Goal: Transaction & Acquisition: Purchase product/service

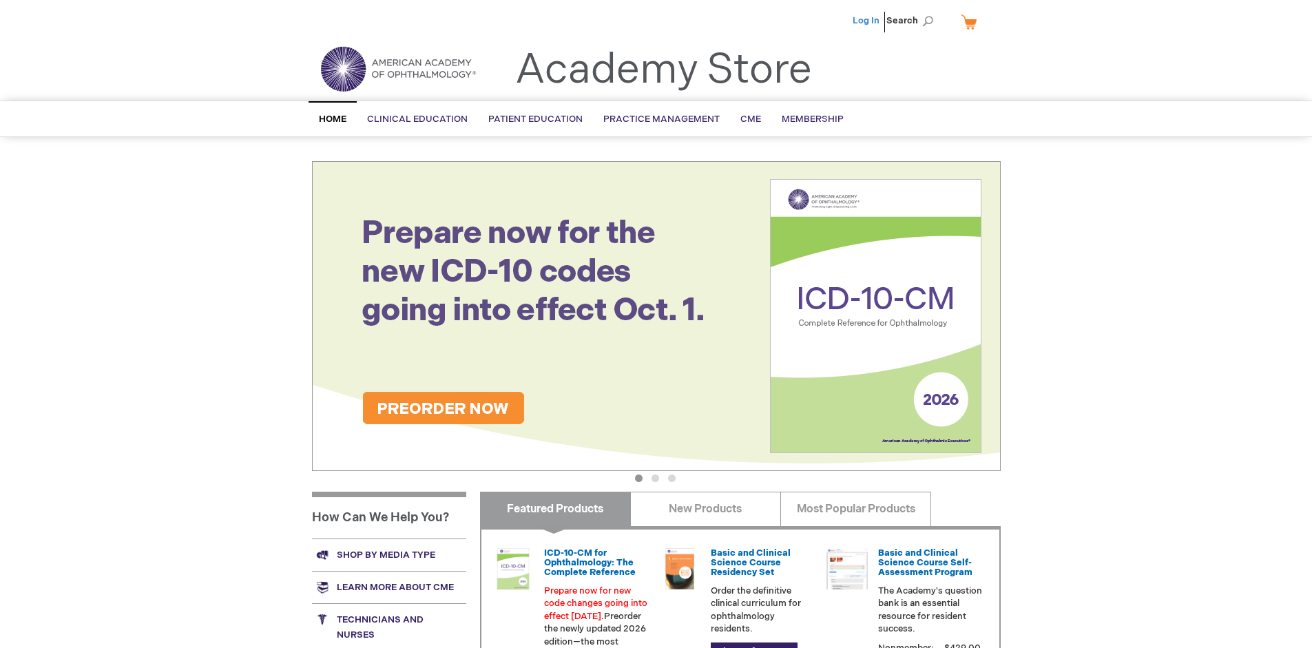
click at [867, 21] on link "Log In" at bounding box center [866, 20] width 27 height 11
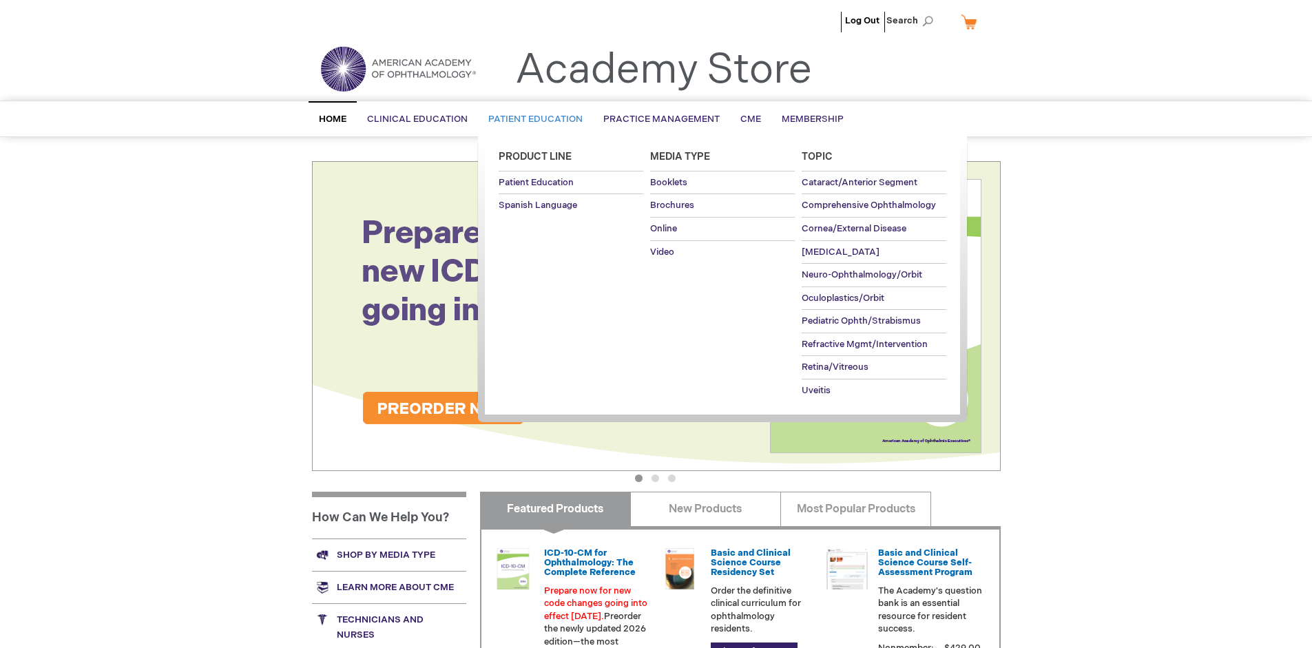
click at [532, 119] on span "Patient Education" at bounding box center [535, 119] width 94 height 11
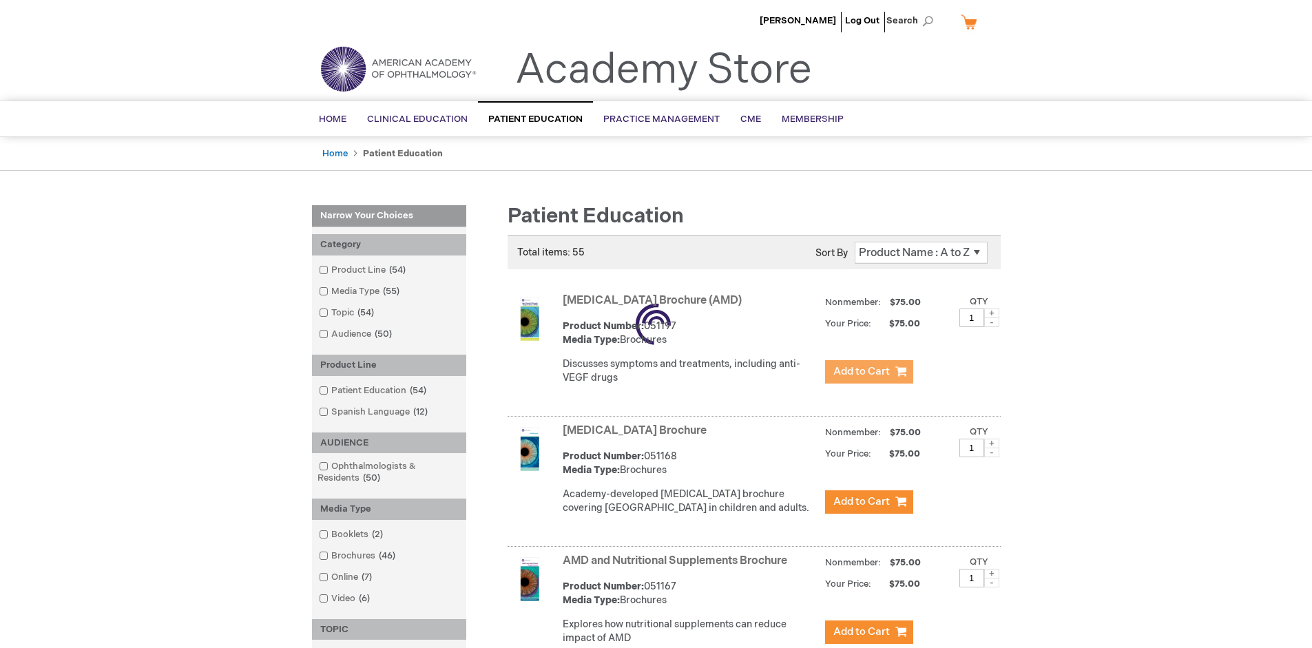
click at [869, 372] on span "Add to Cart" at bounding box center [861, 371] width 56 height 13
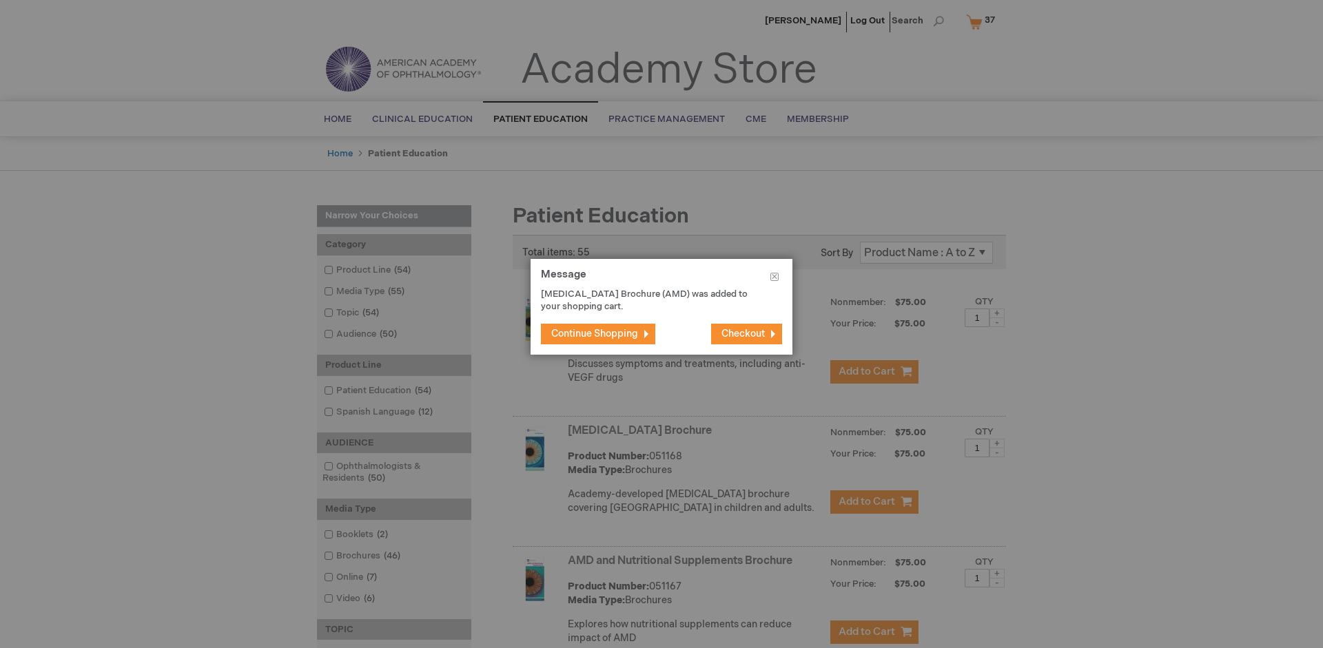
click at [594, 333] on span "Continue Shopping" at bounding box center [594, 334] width 87 height 12
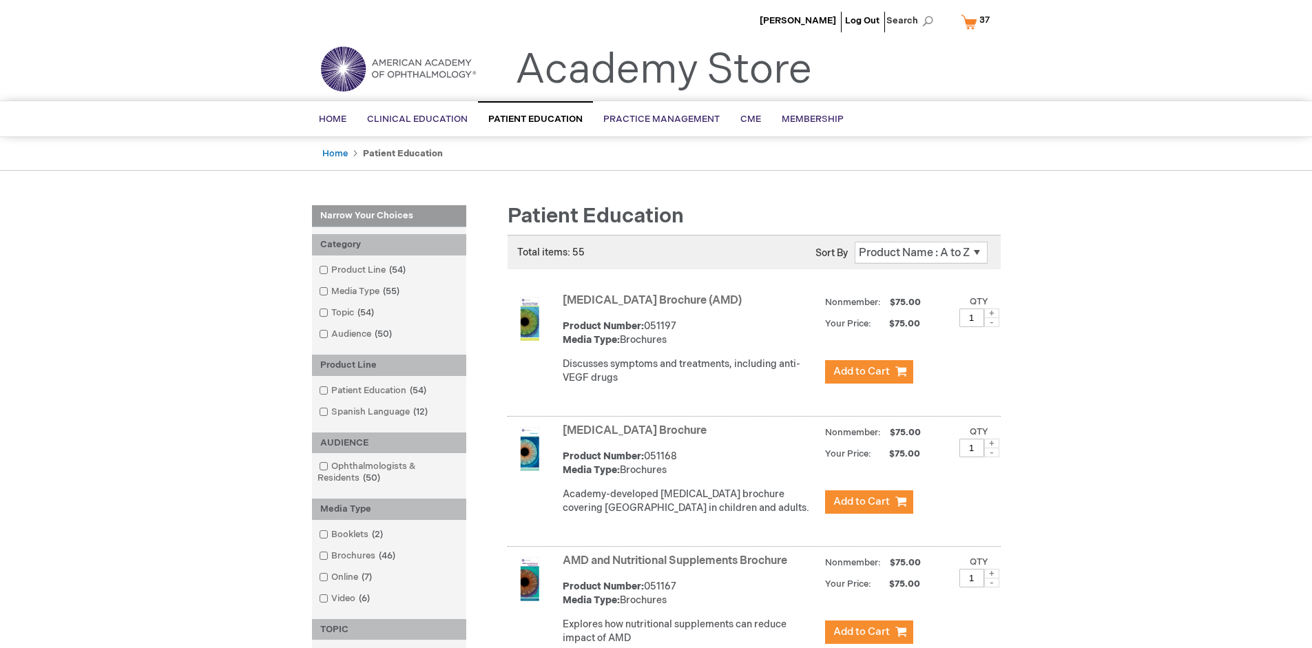
click at [678, 568] on link "AMD and Nutritional Supplements Brochure" at bounding box center [675, 561] width 225 height 13
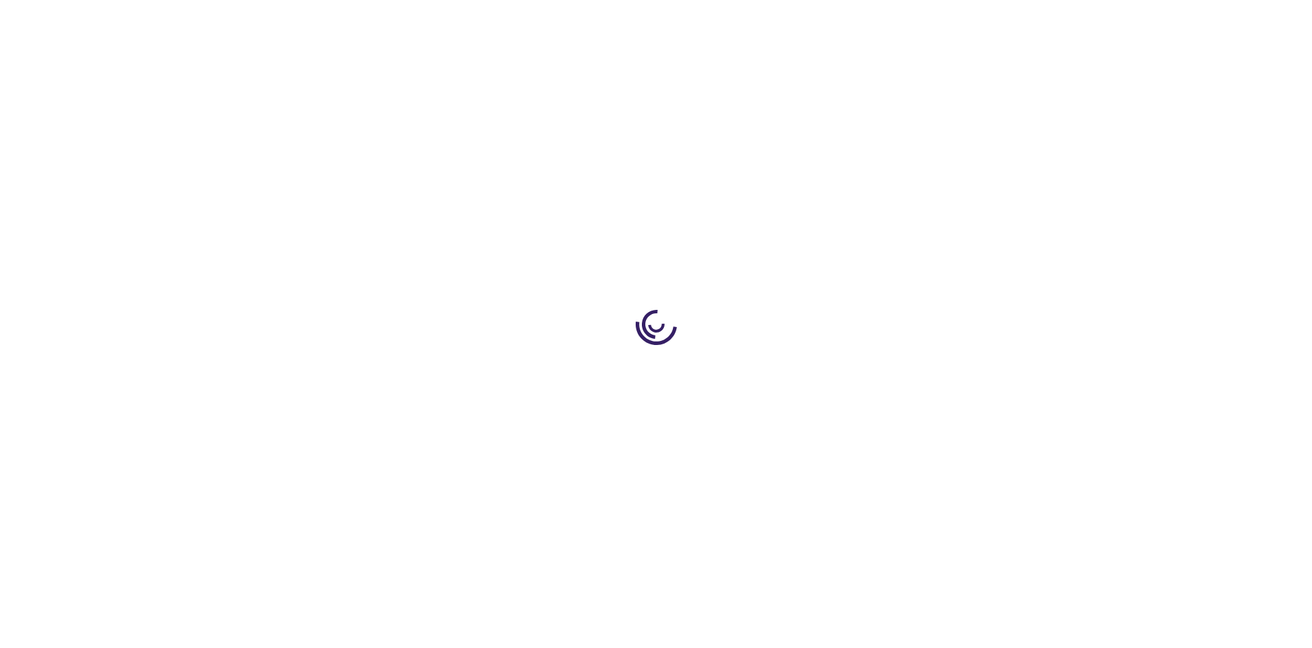
type input "1"
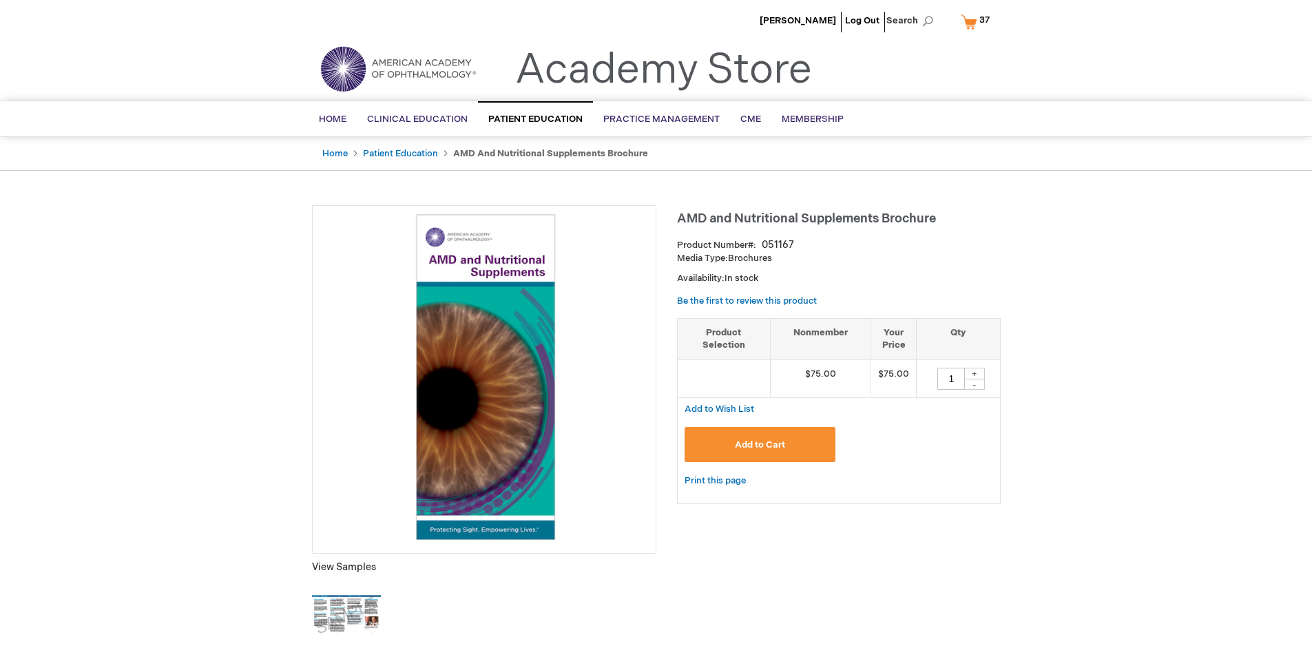
click at [760, 444] on span "Add to Cart" at bounding box center [760, 444] width 50 height 11
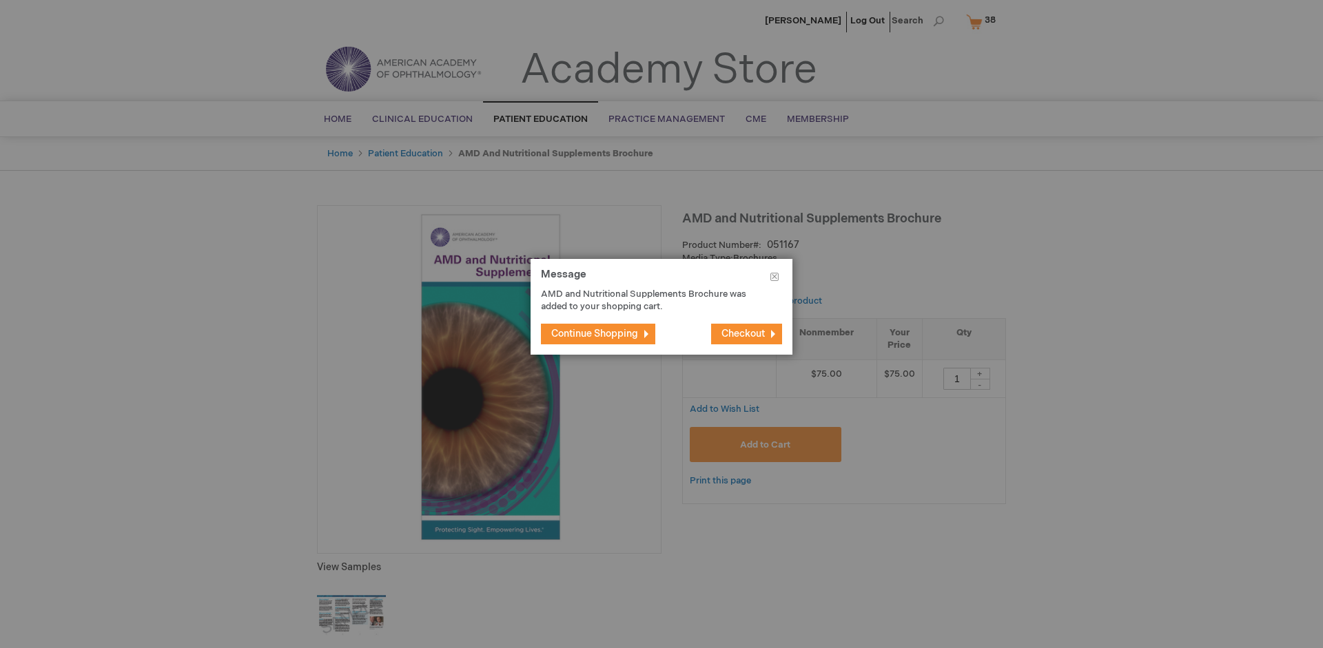
click at [594, 333] on span "Continue Shopping" at bounding box center [594, 334] width 87 height 12
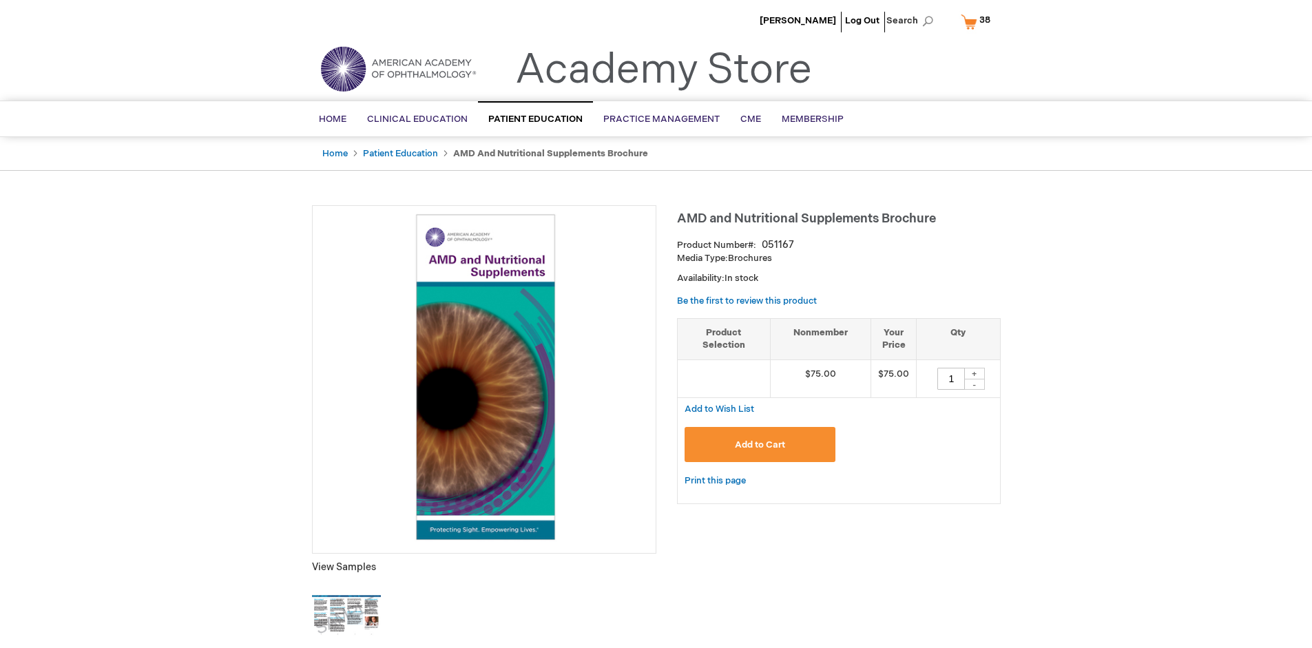
click at [978, 21] on span "38 38 items" at bounding box center [984, 20] width 15 height 17
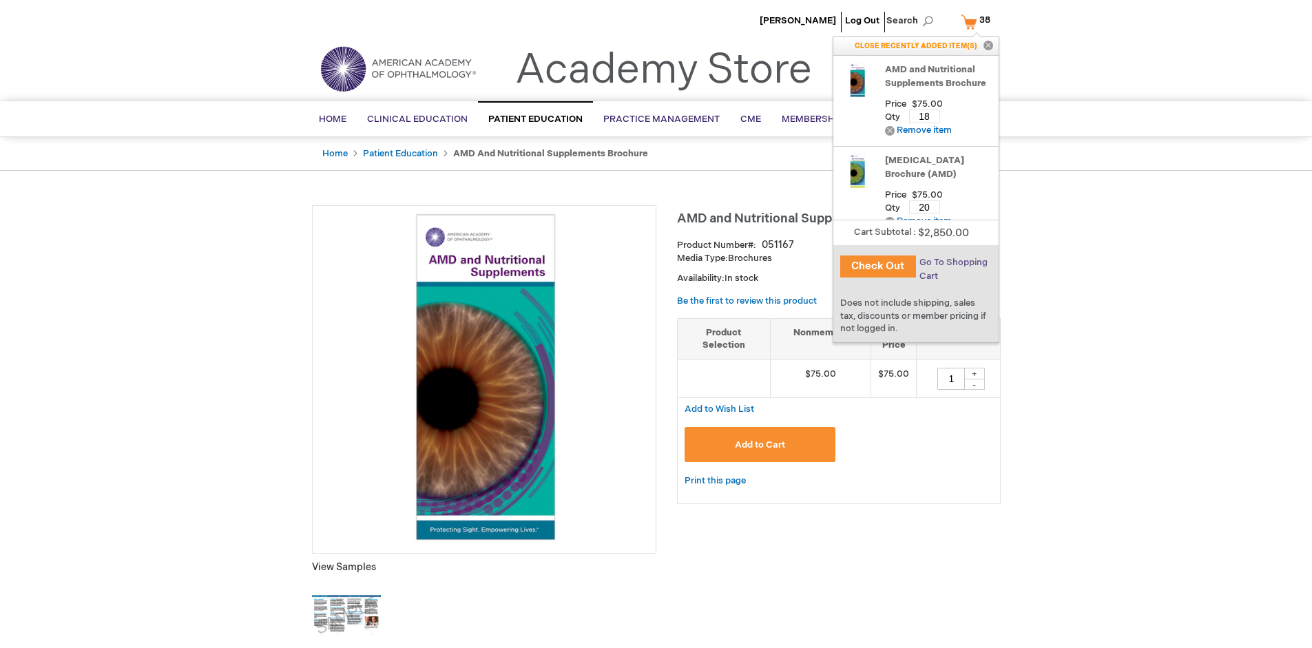
click at [953, 262] on span "Go To Shopping Cart" at bounding box center [954, 269] width 68 height 25
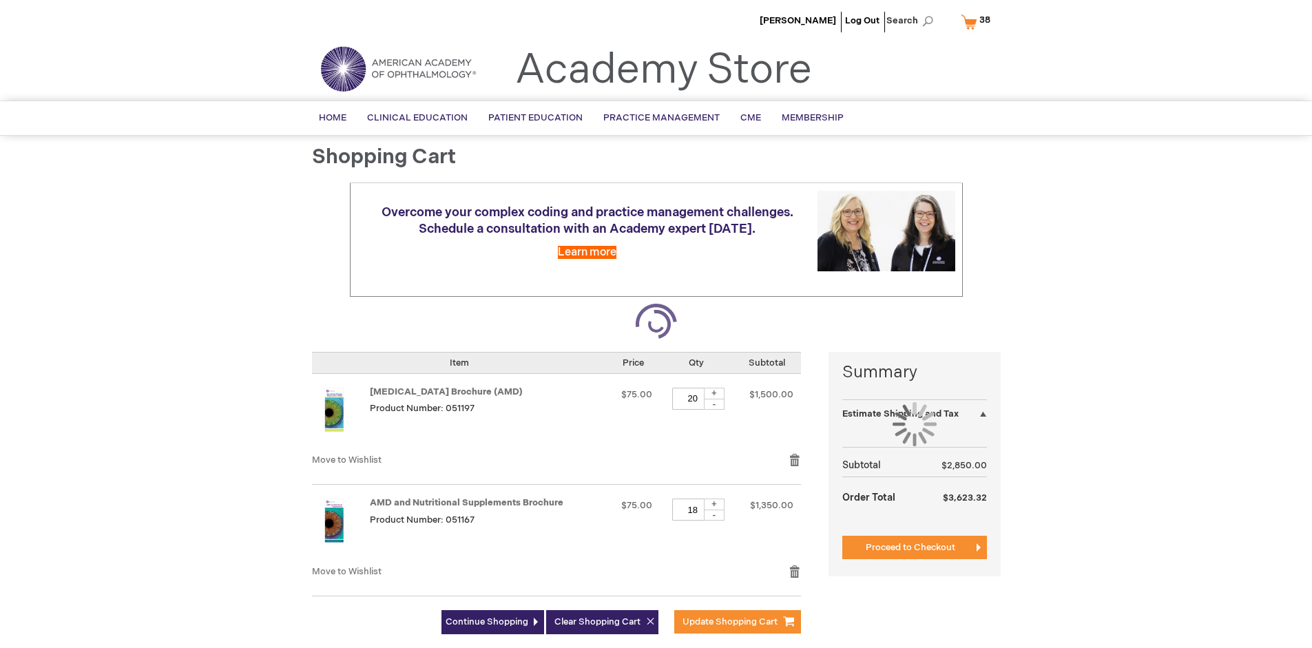
select select "US"
select select "41"
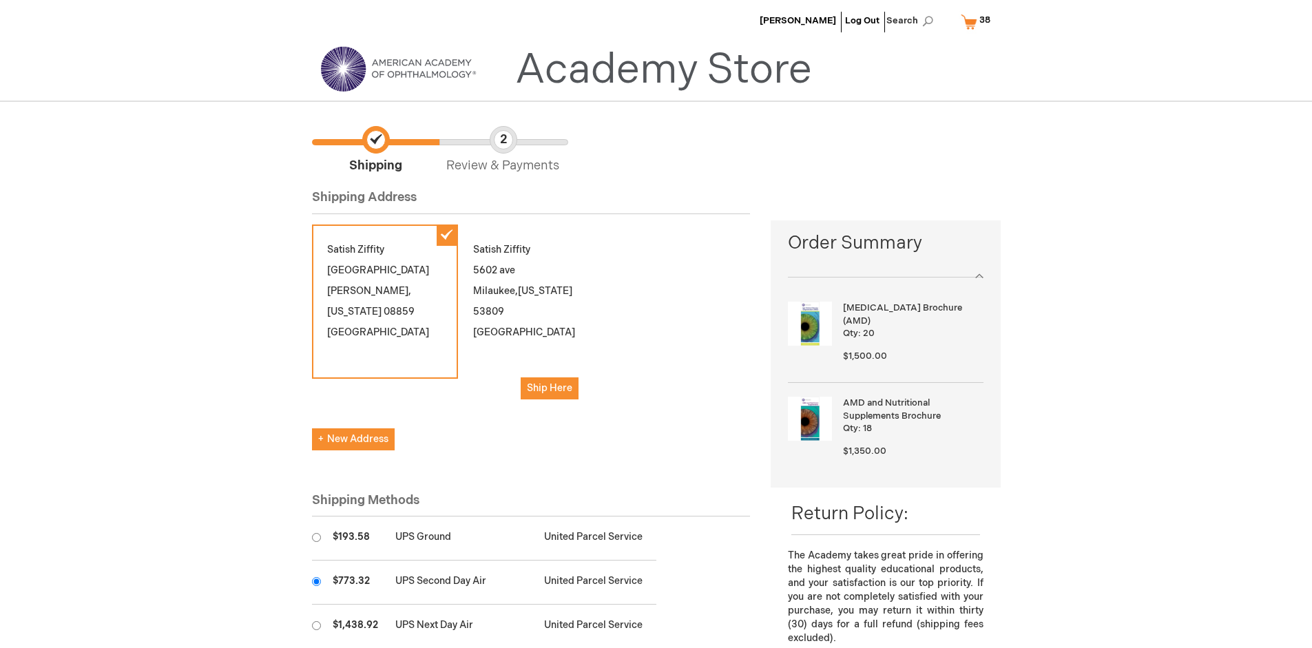
click at [316, 581] on input "radio" at bounding box center [316, 581] width 9 height 9
